Goal: Transaction & Acquisition: Download file/media

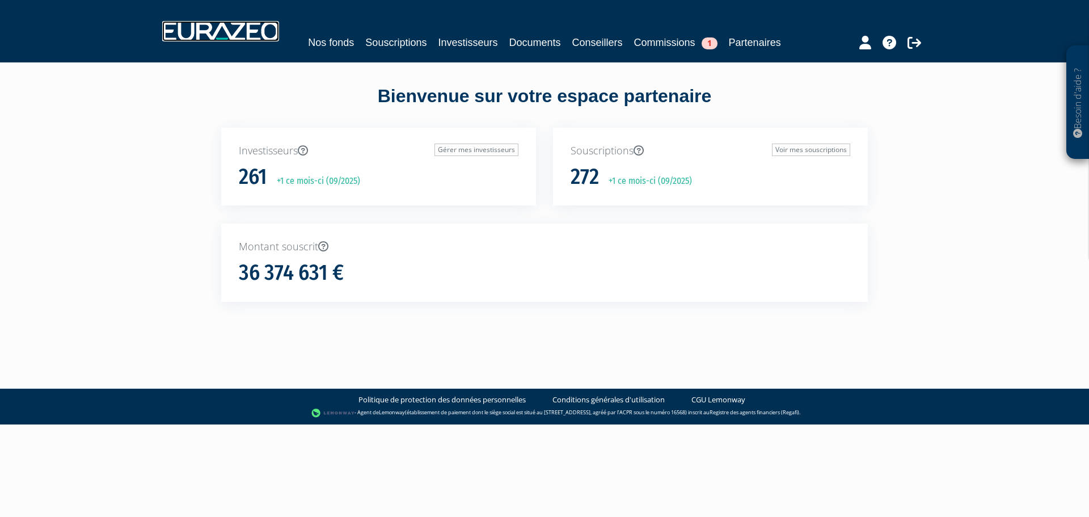
click at [212, 23] on img at bounding box center [220, 31] width 117 height 20
click at [537, 36] on link "Documents" at bounding box center [535, 43] width 52 height 16
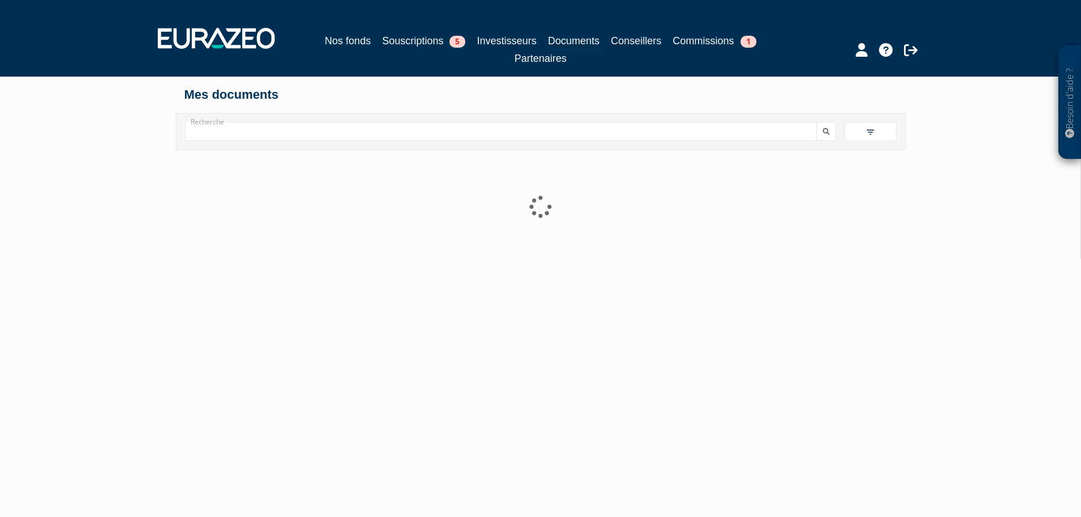
click at [231, 134] on input "Recherche" at bounding box center [501, 131] width 632 height 19
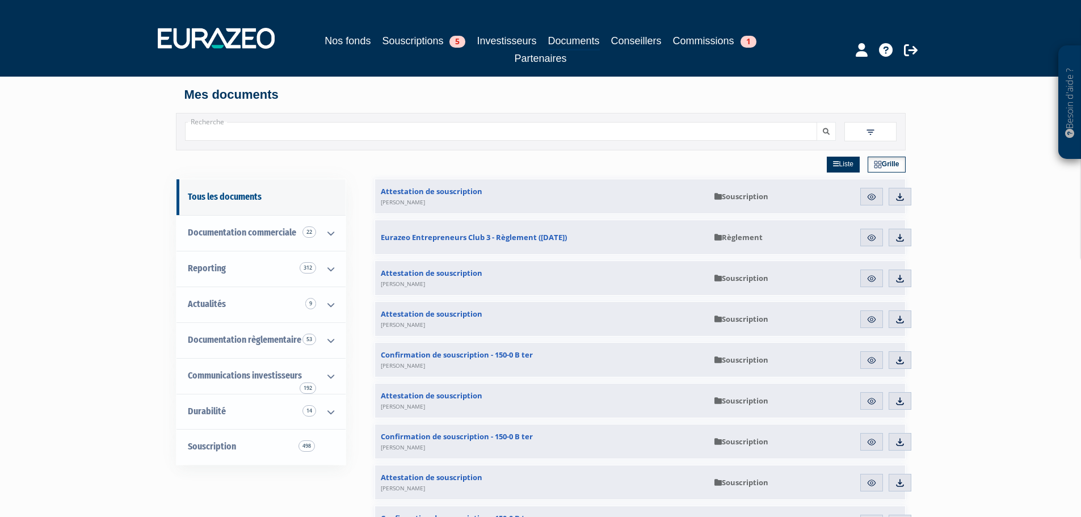
paste input "[PERSON_NAME]"
type input "[PERSON_NAME]"
click at [825, 129] on icon "submit" at bounding box center [826, 131] width 7 height 7
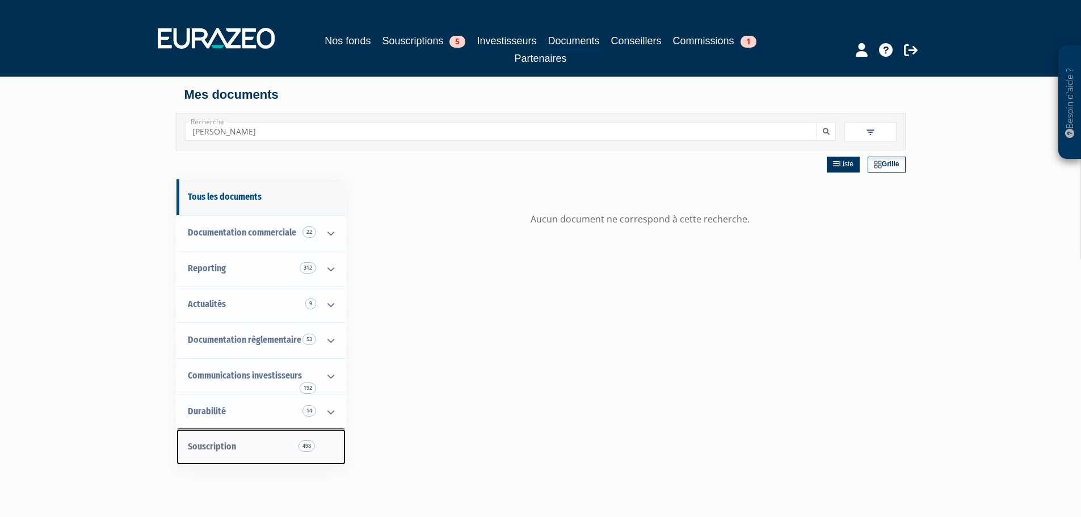
click at [215, 446] on span "Souscription 498" at bounding box center [212, 446] width 48 height 11
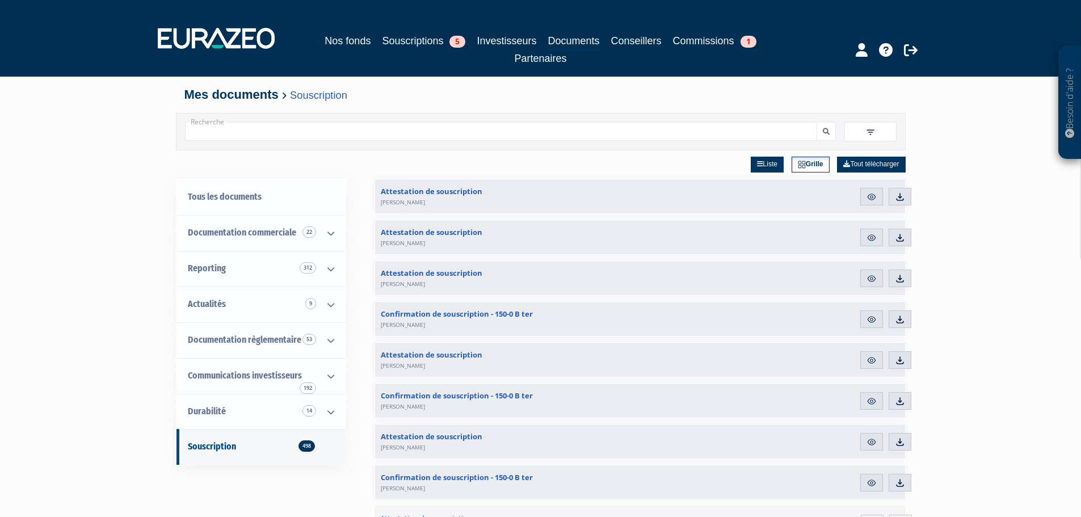
click at [225, 127] on input "Recherche" at bounding box center [501, 131] width 632 height 19
type input "[PERSON_NAME]"
click at [829, 129] on button "submit" at bounding box center [825, 131] width 19 height 19
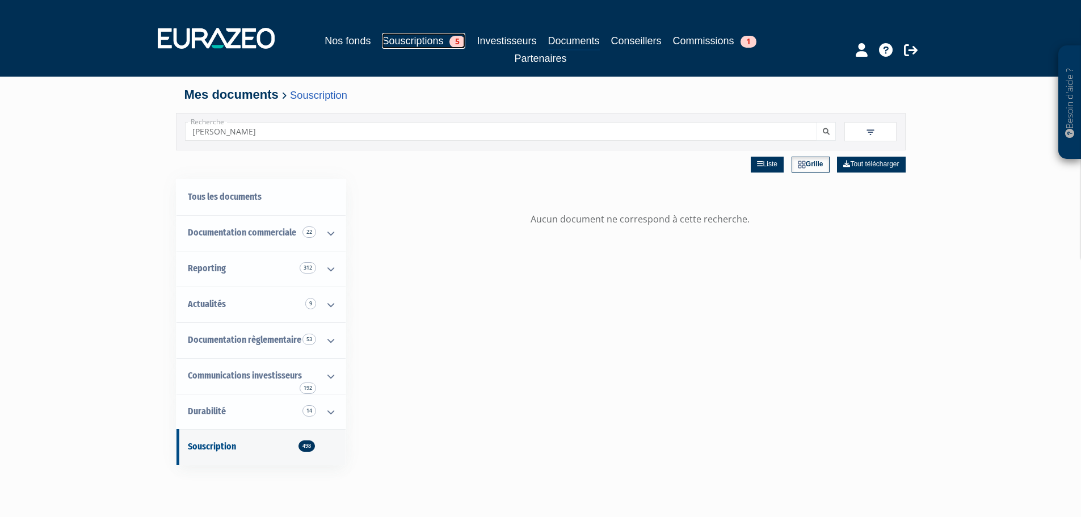
click at [400, 39] on link "Souscriptions 5" at bounding box center [423, 41] width 83 height 16
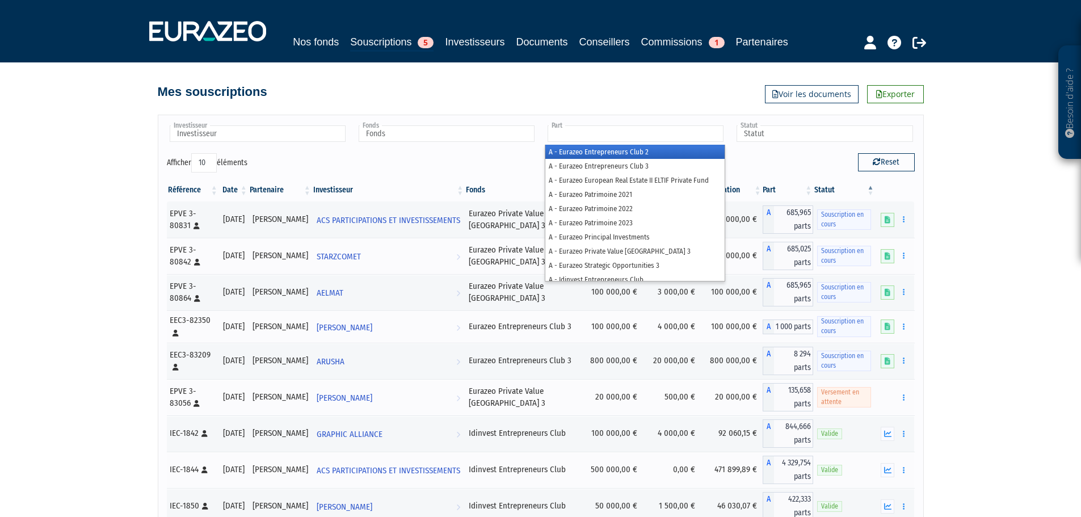
click at [561, 134] on input "text" at bounding box center [636, 133] width 176 height 16
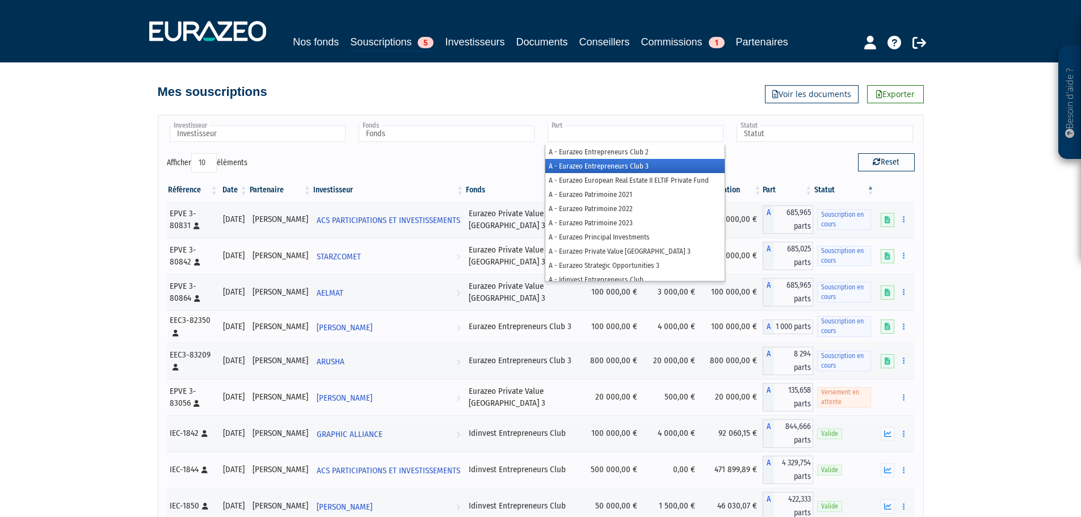
click at [609, 162] on li "A - Eurazeo Entrepreneurs Club 3" at bounding box center [634, 166] width 179 height 14
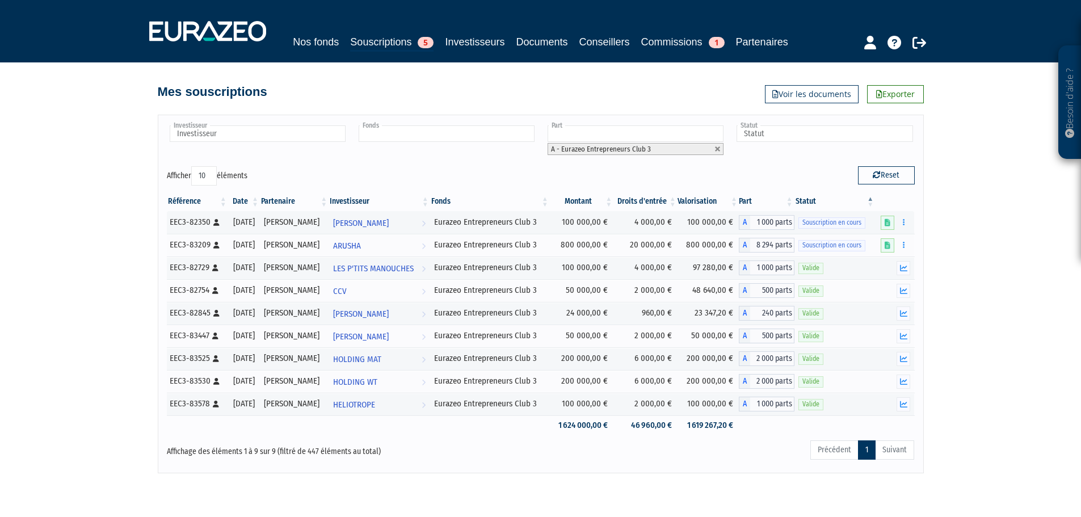
click at [477, 136] on input "text" at bounding box center [447, 133] width 176 height 16
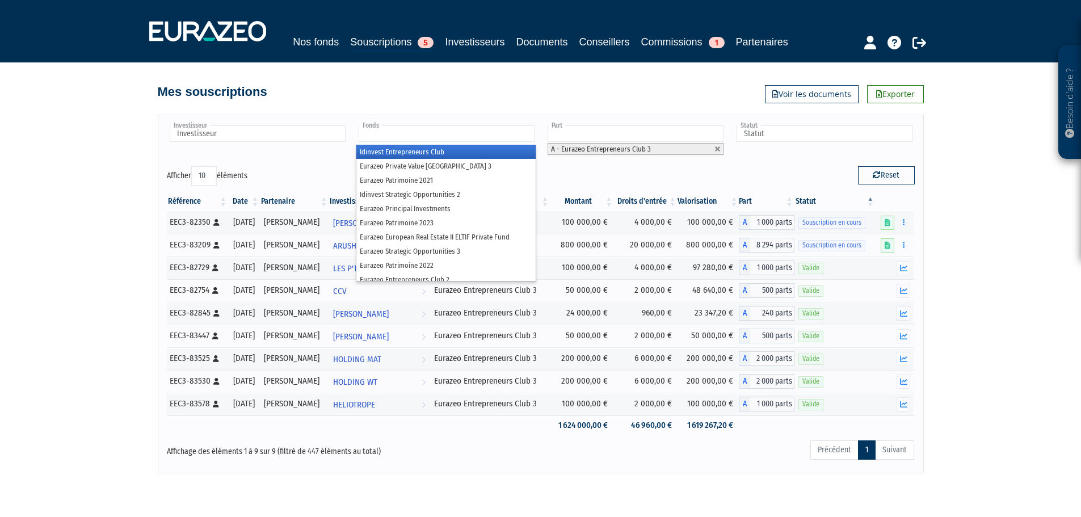
type input "Fonds"
click at [505, 103] on div "Investisseur ACS PARTICIPATIONS ET INVESTISSEMENTS AE&F AELMAT AFRICAN QUEEN HO…" at bounding box center [540, 287] width 647 height 369
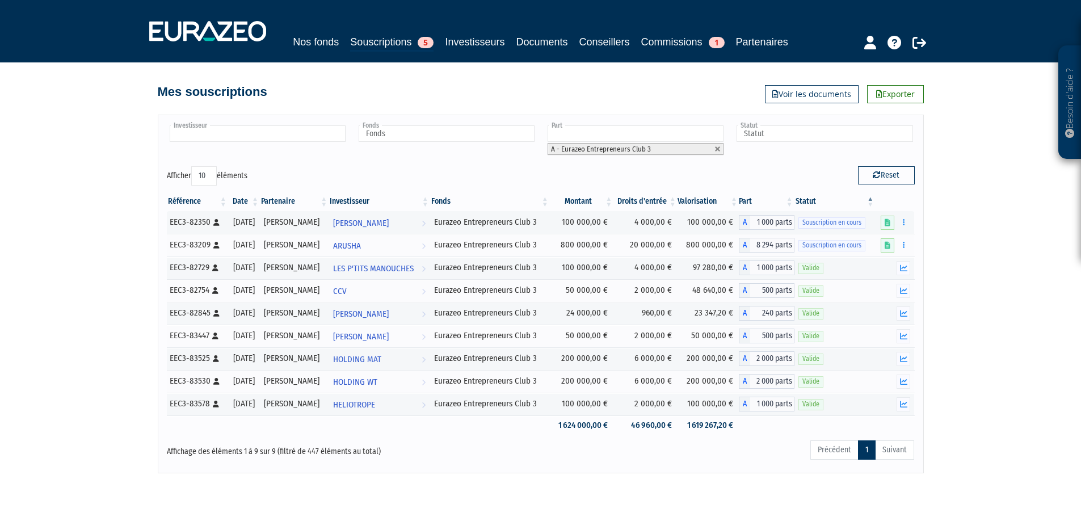
click at [285, 140] on input "text" at bounding box center [258, 133] width 176 height 16
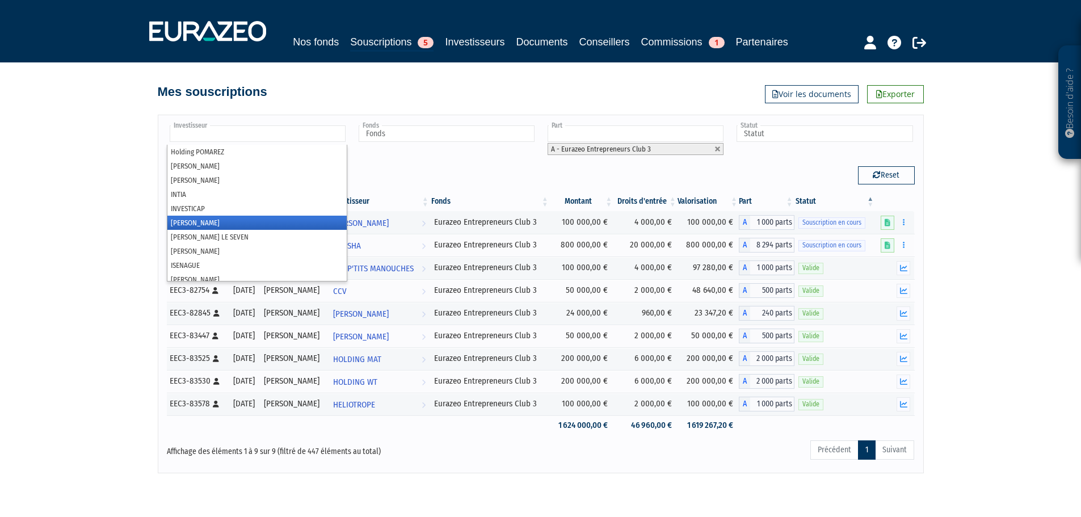
scroll to position [2610, 0]
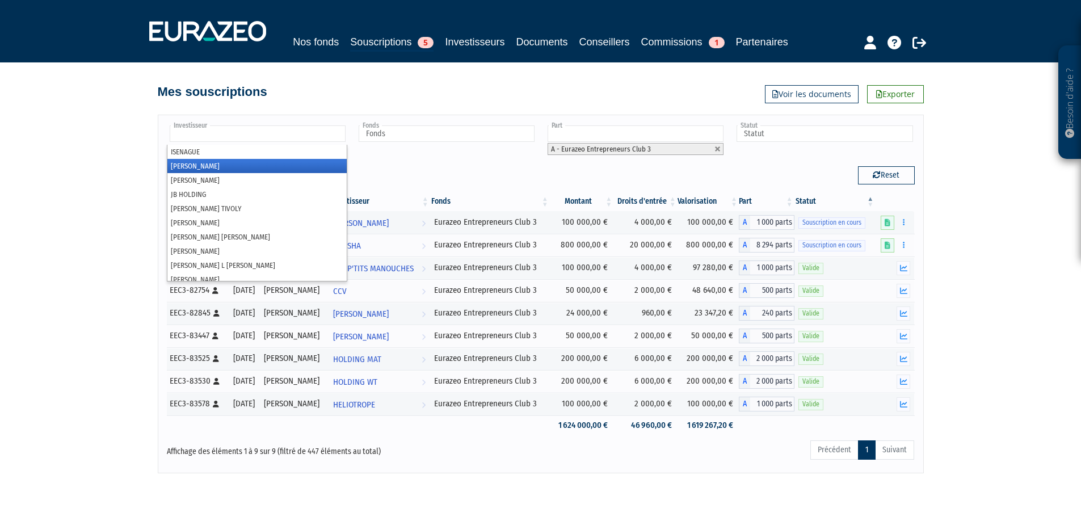
click at [276, 165] on li "[PERSON_NAME]" at bounding box center [256, 166] width 179 height 14
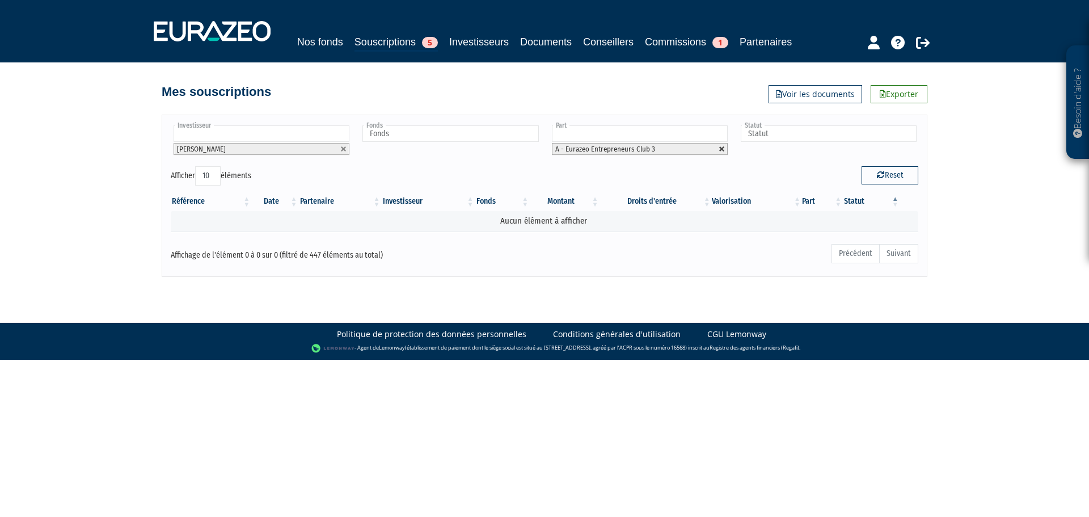
click at [720, 148] on link at bounding box center [722, 149] width 7 height 7
type input "Part"
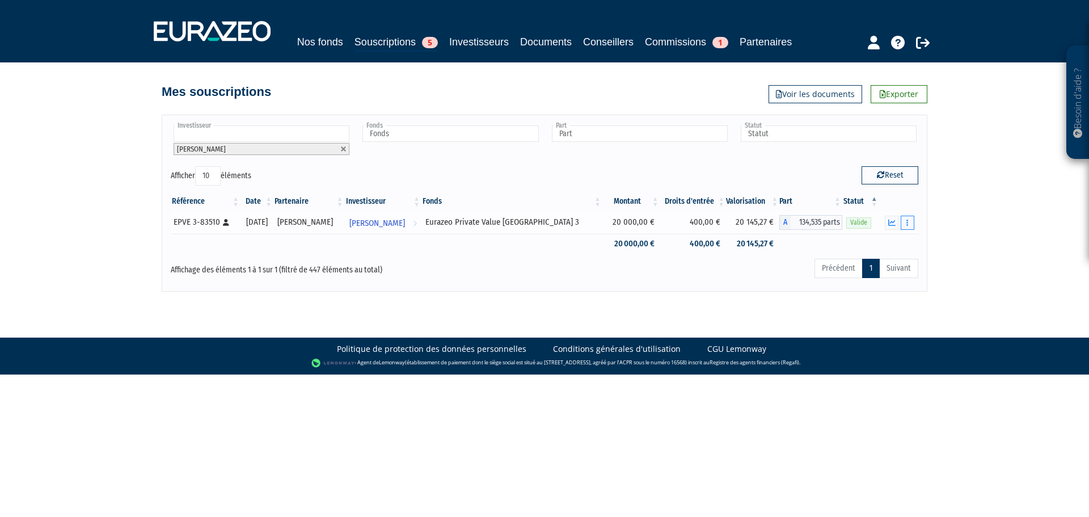
click at [906, 221] on button "button" at bounding box center [908, 223] width 14 height 14
click at [958, 243] on div "Besoin d'aide ? × J'ai besoin d'aide Si vous avez une question à propos du fonc…" at bounding box center [544, 146] width 1089 height 292
click at [891, 222] on icon "button" at bounding box center [891, 222] width 7 height 7
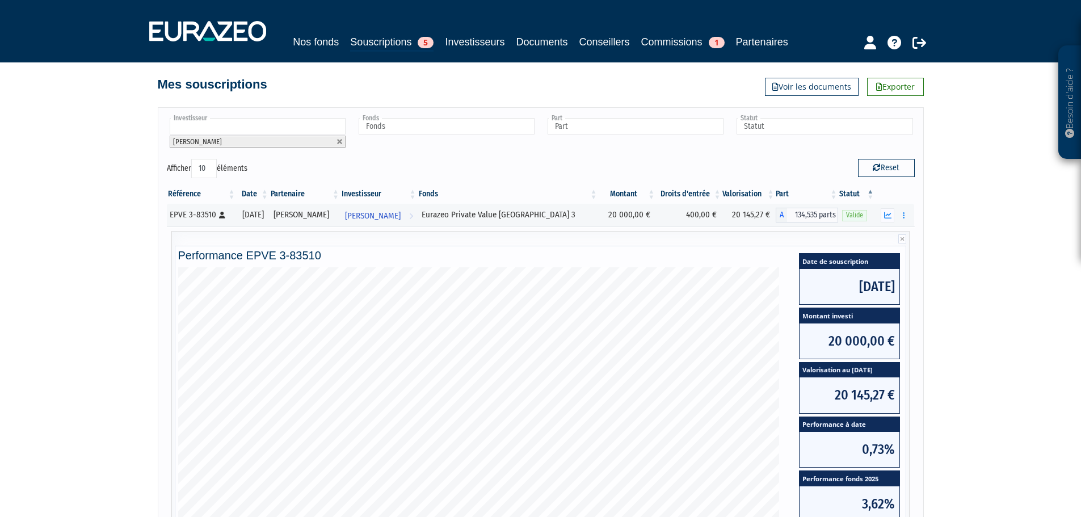
scroll to position [0, 0]
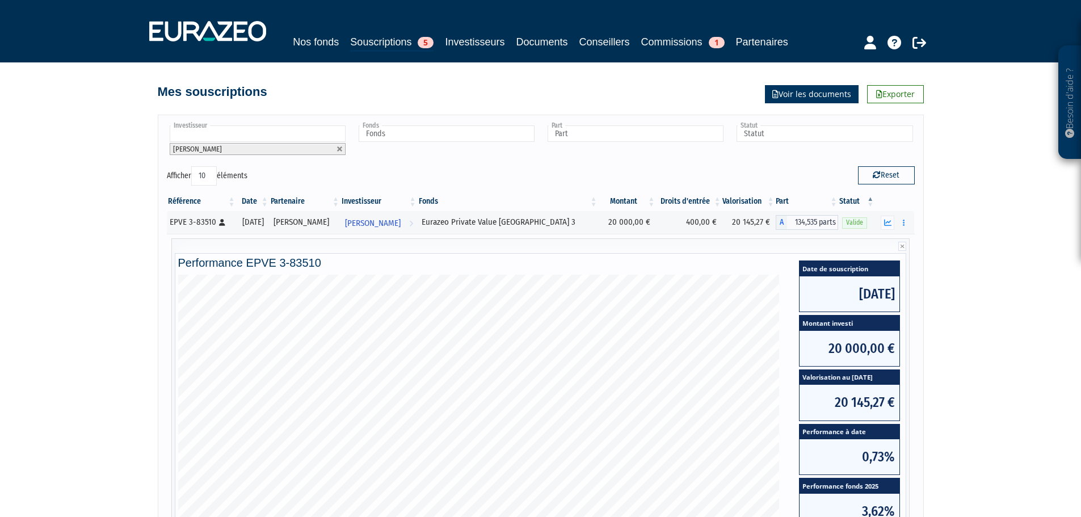
click at [800, 97] on link "Voir les documents" at bounding box center [812, 94] width 94 height 18
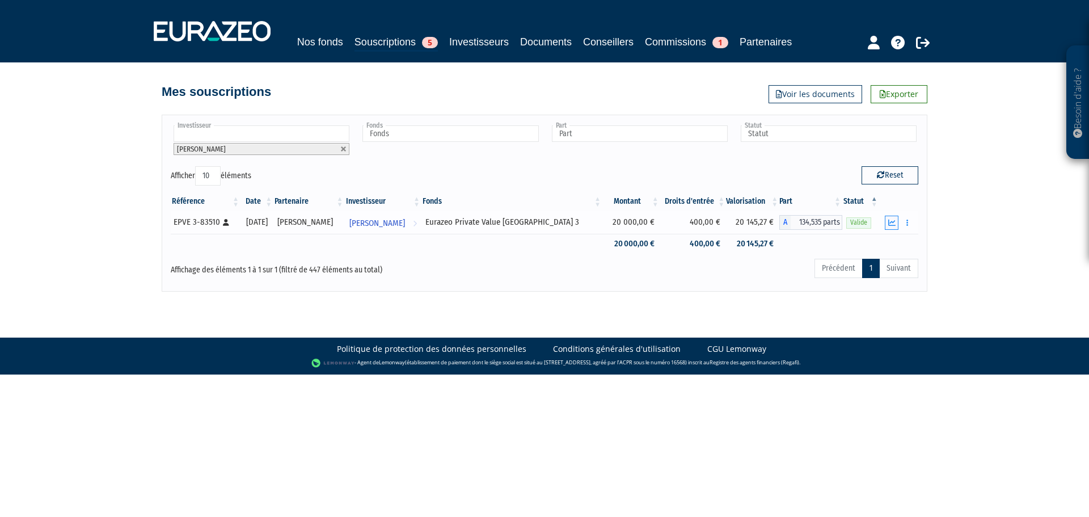
click at [891, 223] on icon "button" at bounding box center [891, 222] width 7 height 7
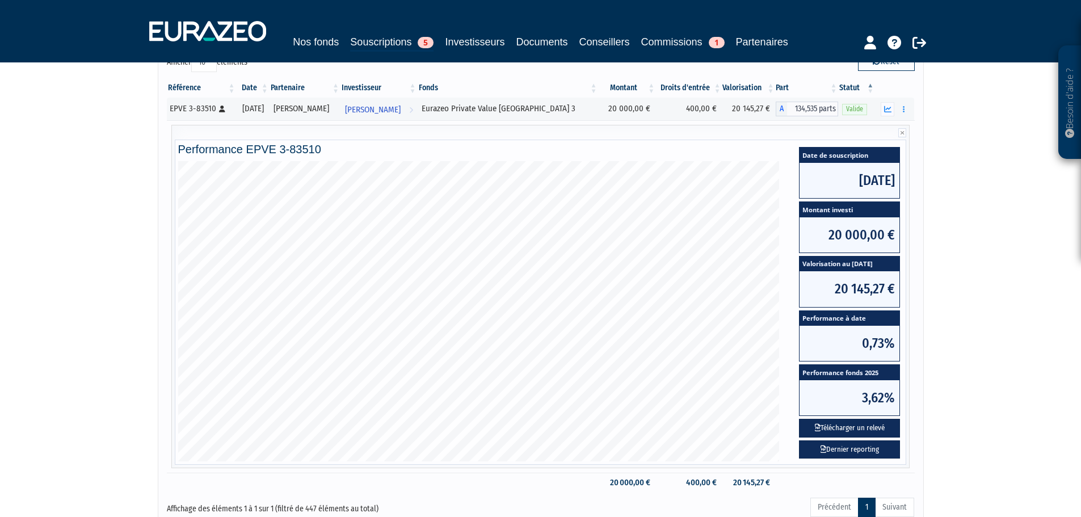
scroll to position [170, 0]
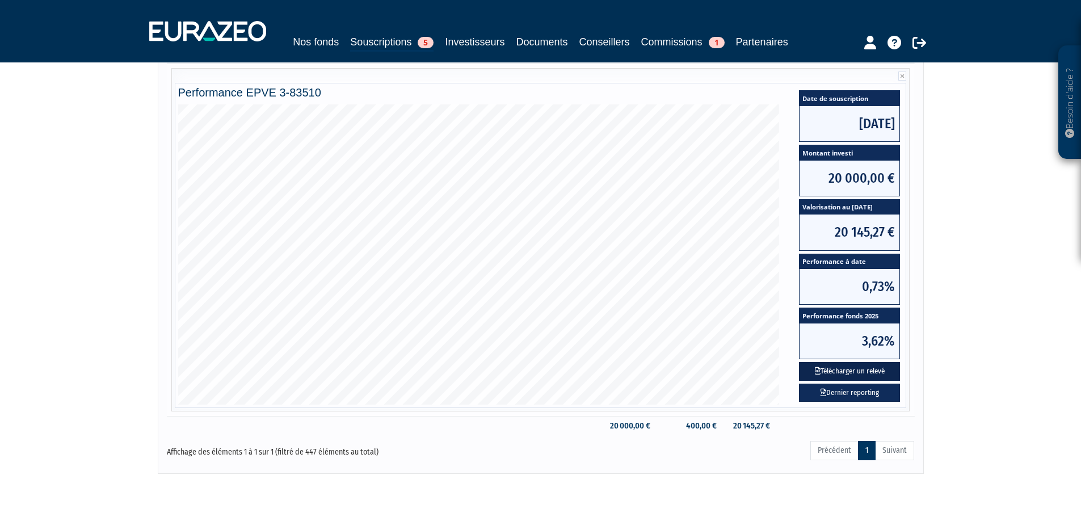
click at [843, 370] on button "Télécharger un relevé" at bounding box center [849, 371] width 101 height 19
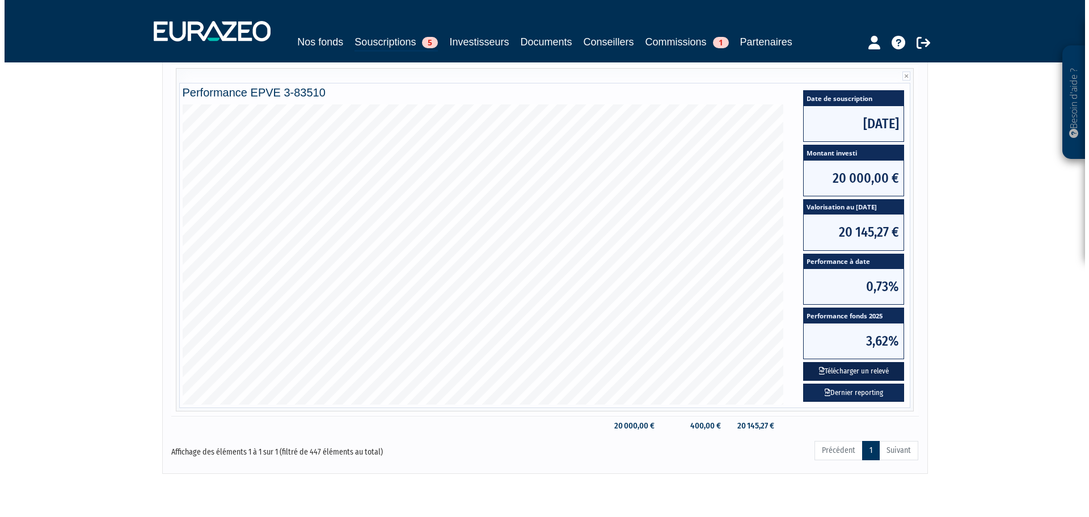
scroll to position [0, 0]
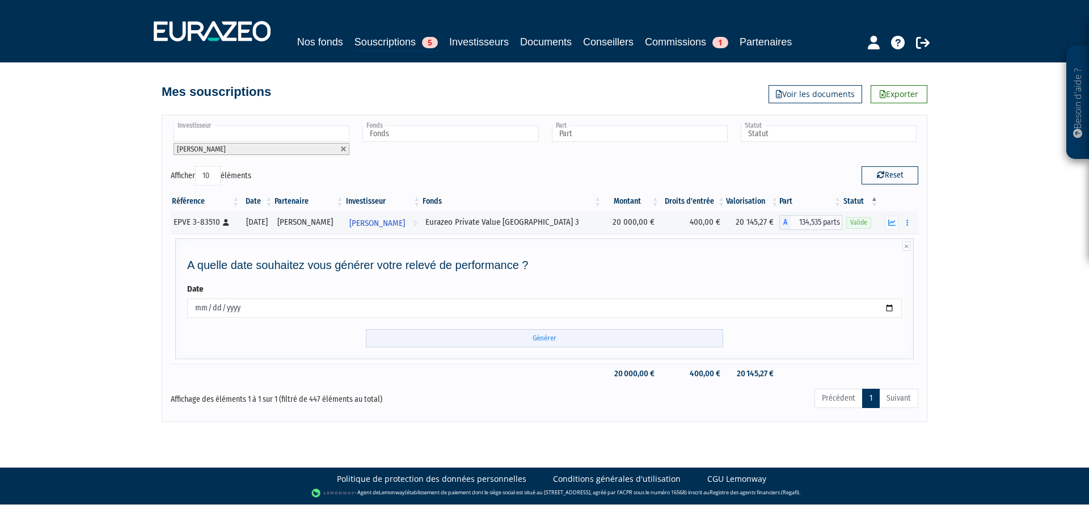
click at [547, 338] on input "Générer" at bounding box center [544, 338] width 357 height 19
click at [909, 223] on button "button" at bounding box center [908, 223] width 14 height 14
click at [393, 222] on span "[PERSON_NAME]" at bounding box center [377, 223] width 56 height 21
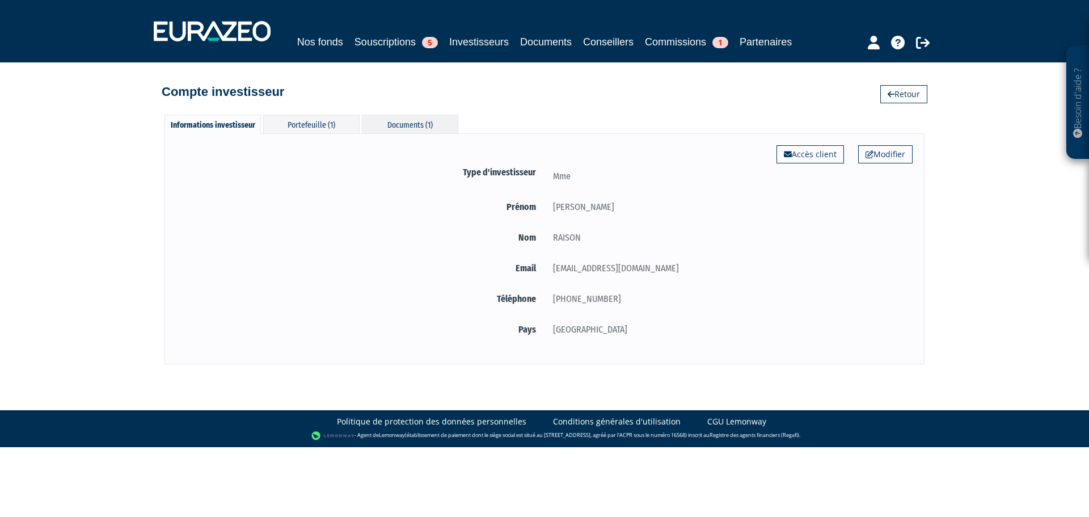
click at [410, 120] on div "Documents (1)" at bounding box center [410, 124] width 96 height 19
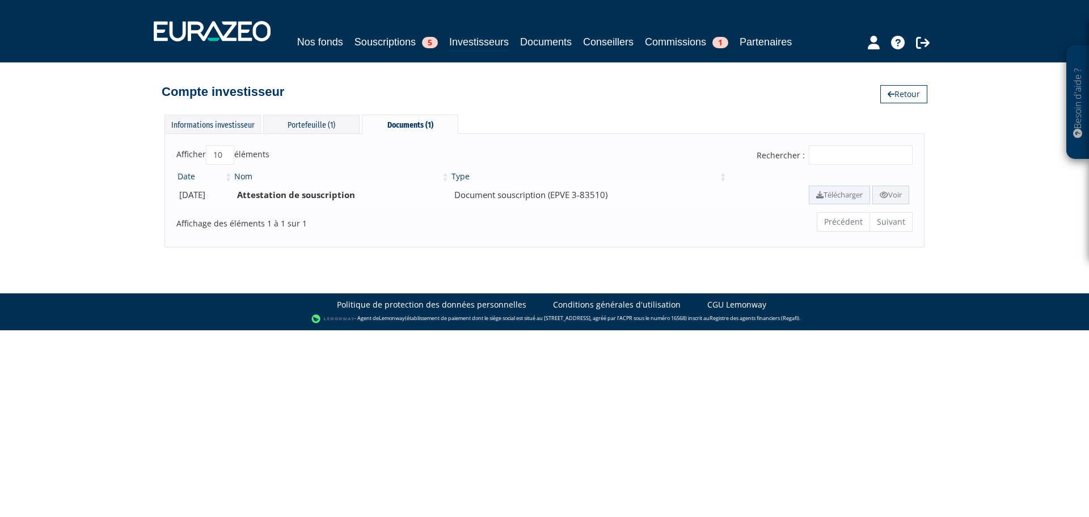
click at [829, 194] on link "Télécharger" at bounding box center [839, 195] width 61 height 19
click at [307, 119] on div "Portefeuille (1)" at bounding box center [311, 124] width 96 height 19
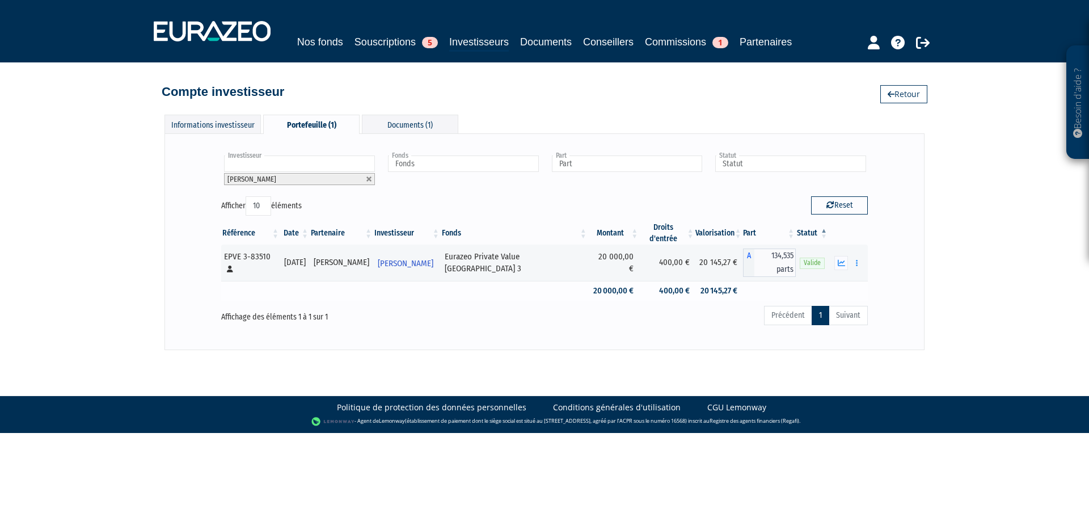
click at [639, 281] on td "400,00 €" at bounding box center [667, 291] width 56 height 20
click at [639, 259] on td "400,00 €" at bounding box center [667, 263] width 56 height 36
